Goal: Check status: Check status

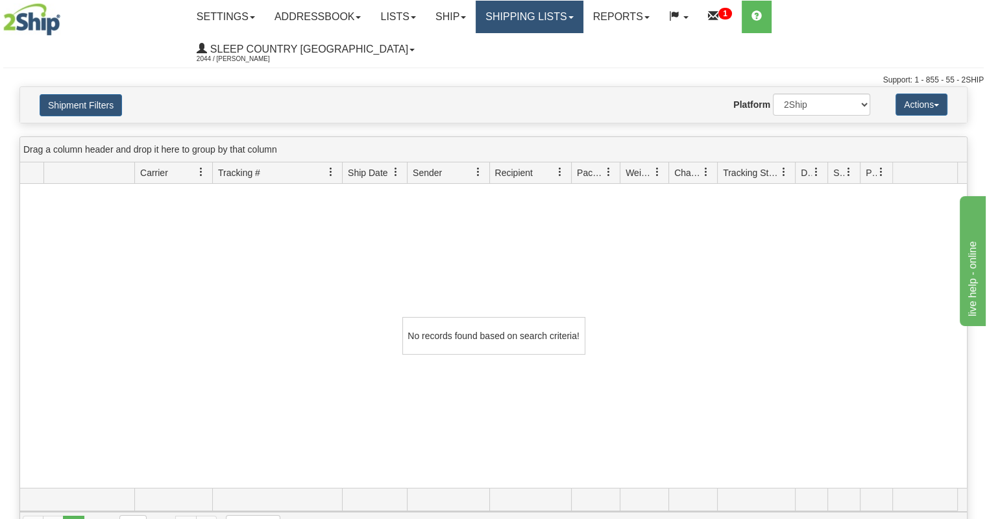
click at [565, 12] on link "Shipping lists" at bounding box center [529, 17] width 107 height 32
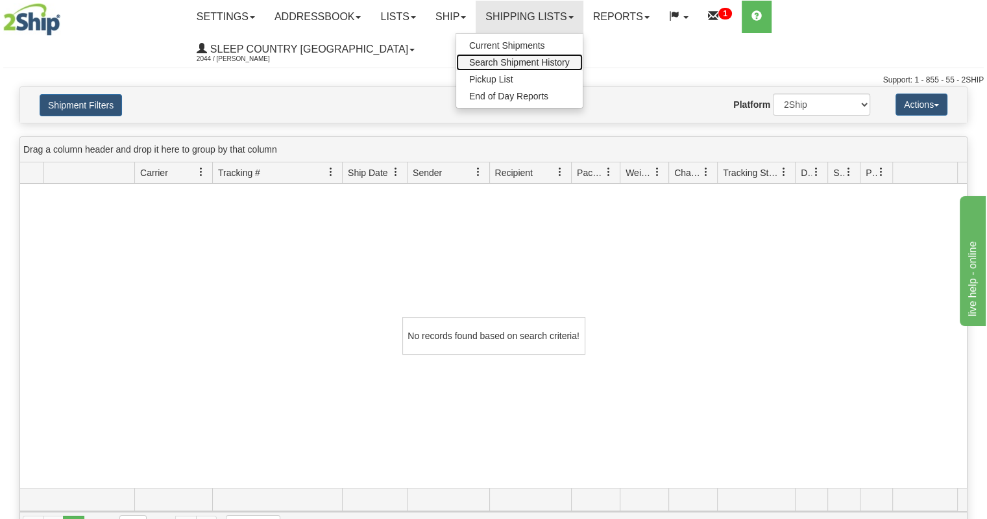
click at [570, 65] on span "Search Shipment History" at bounding box center [519, 62] width 101 height 10
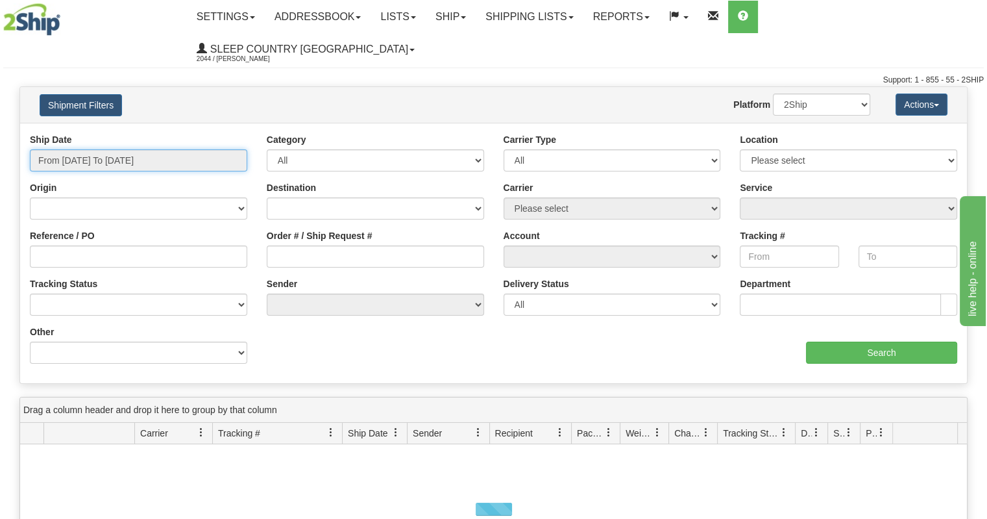
click at [153, 149] on input "From [DATE] To [DATE]" at bounding box center [138, 160] width 217 height 22
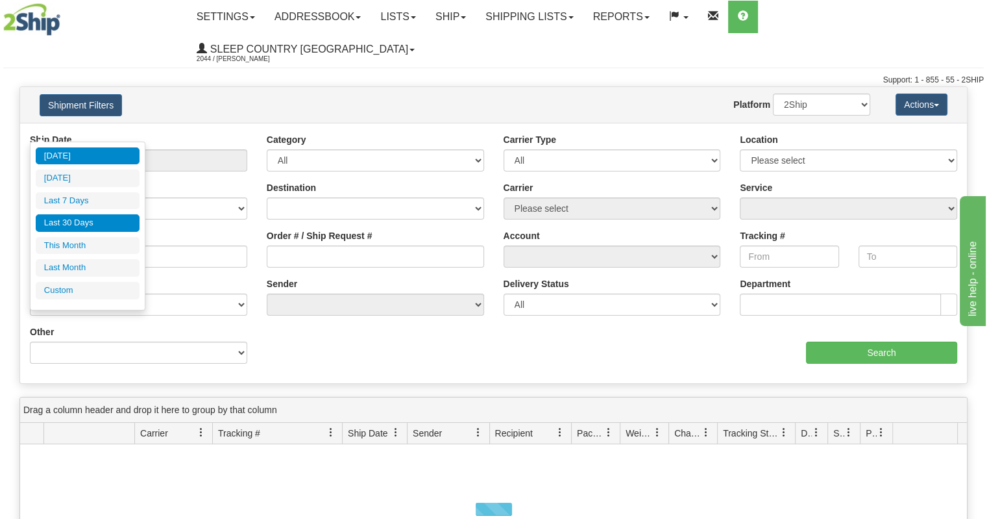
click at [91, 221] on li "Last 30 Days" at bounding box center [88, 223] width 104 height 18
type input "From [DATE] To [DATE]"
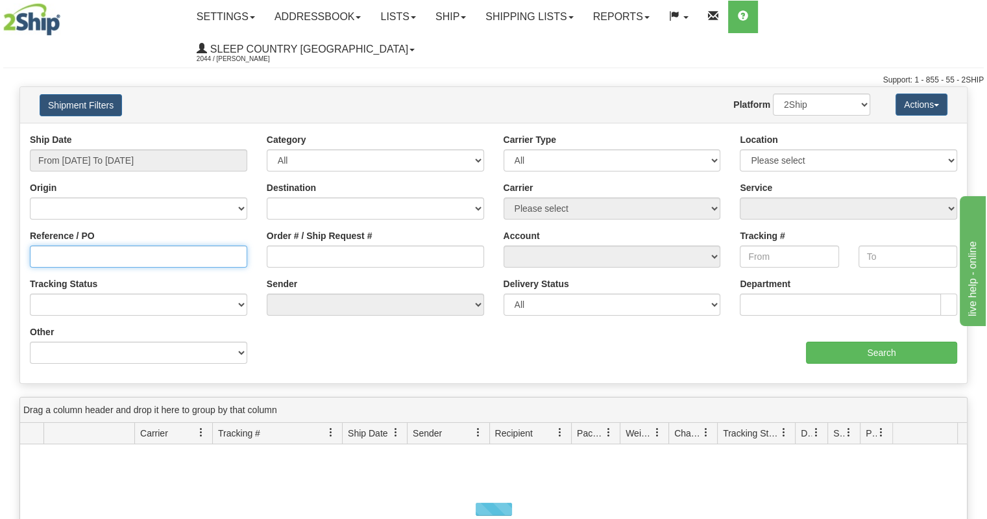
click at [131, 245] on input "Reference / PO" at bounding box center [138, 256] width 217 height 22
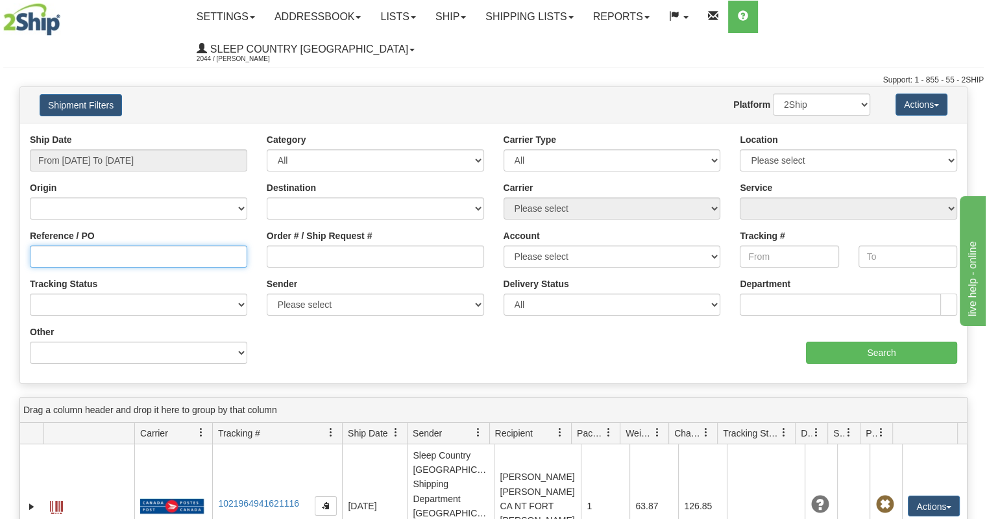
paste input "9000I105977"
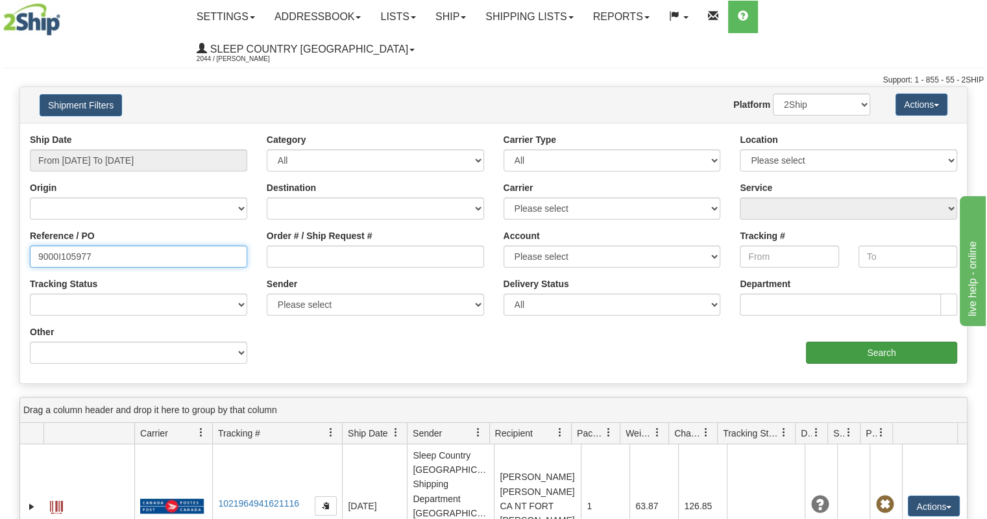
type input "9000I105977"
click at [881, 341] on input "Search" at bounding box center [881, 352] width 151 height 22
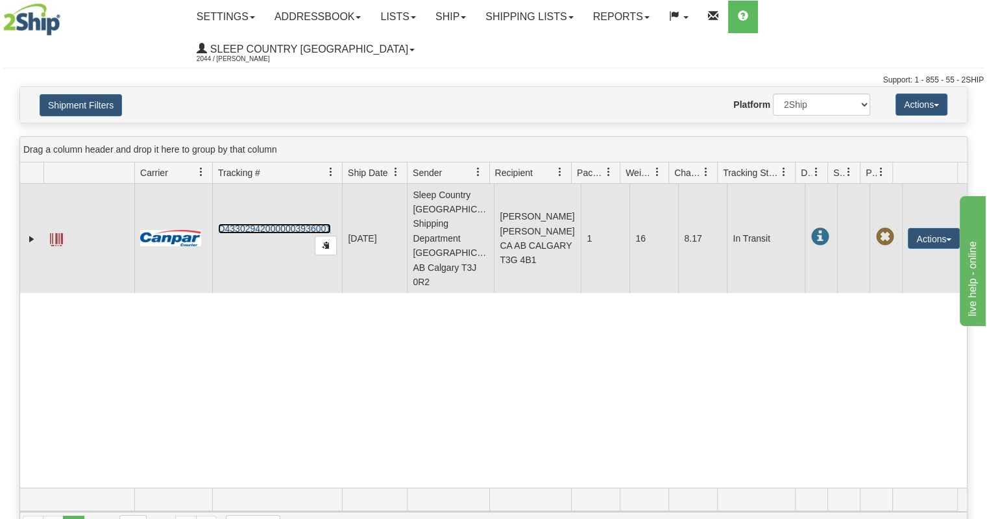
click at [313, 223] on link "D433029420000003936001" at bounding box center [274, 228] width 113 height 10
